Goal: Task Accomplishment & Management: Manage account settings

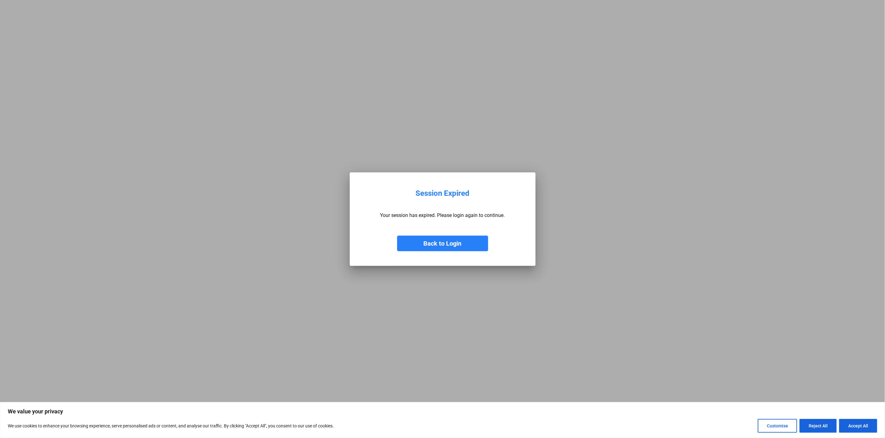
click at [443, 248] on button "Back to Login" at bounding box center [442, 244] width 91 height 16
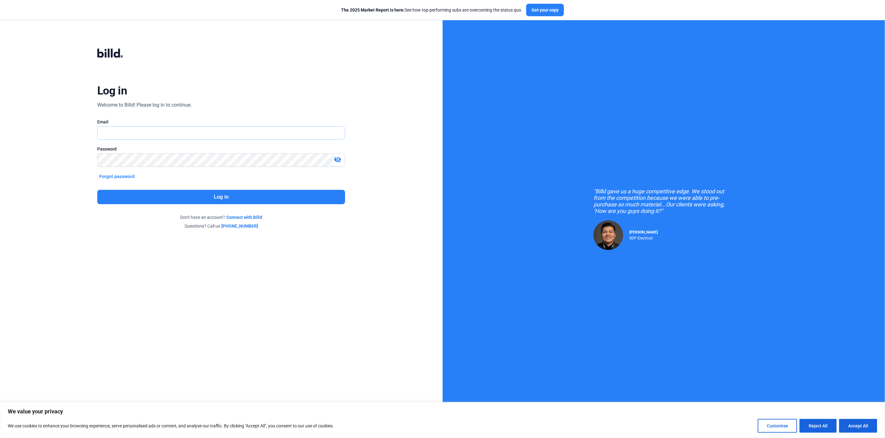
type input "[PERSON_NAME][EMAIL_ADDRESS][DOMAIN_NAME]"
